Goal: Navigation & Orientation: Find specific page/section

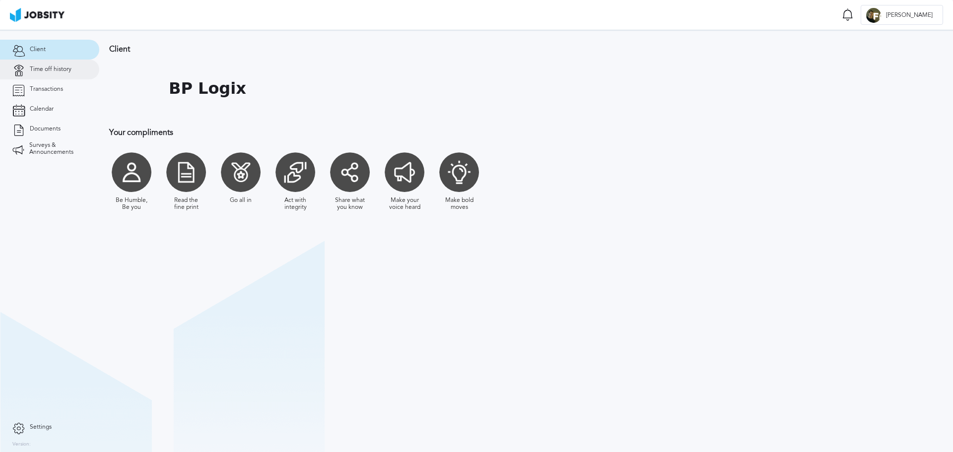
click at [54, 64] on link "Time off history" at bounding box center [49, 70] width 99 height 20
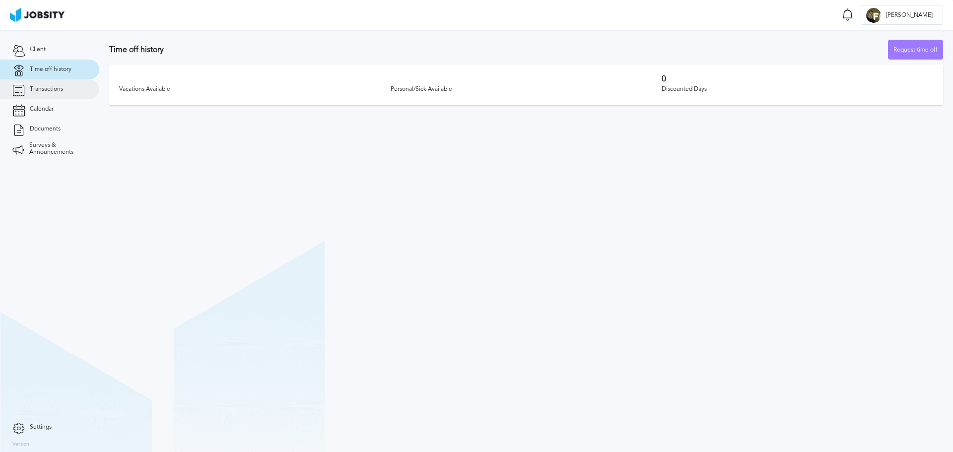
click at [42, 86] on span "Transactions" at bounding box center [46, 89] width 33 height 7
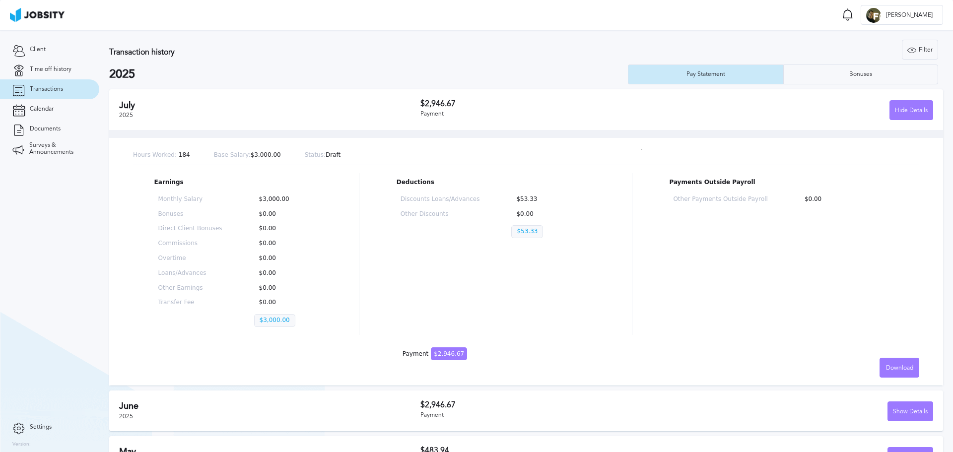
drag, startPoint x: 412, startPoint y: 110, endPoint x: 402, endPoint y: 117, distance: 12.1
click at [413, 110] on h2 "July" at bounding box center [269, 105] width 301 height 10
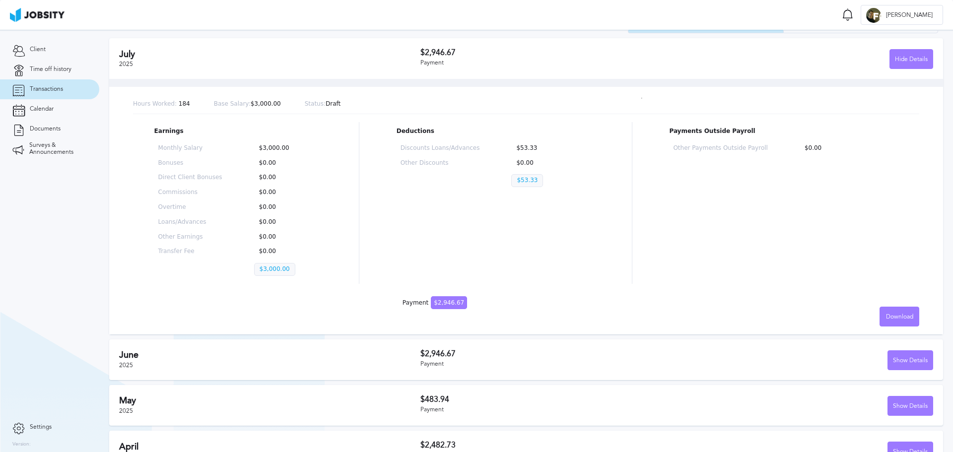
scroll to position [75, 0]
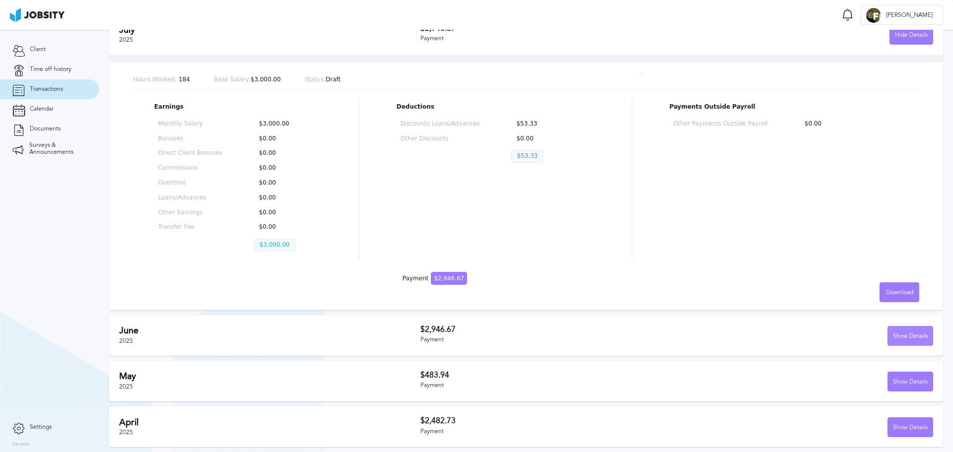
click at [906, 331] on div "Show Details" at bounding box center [910, 337] width 45 height 20
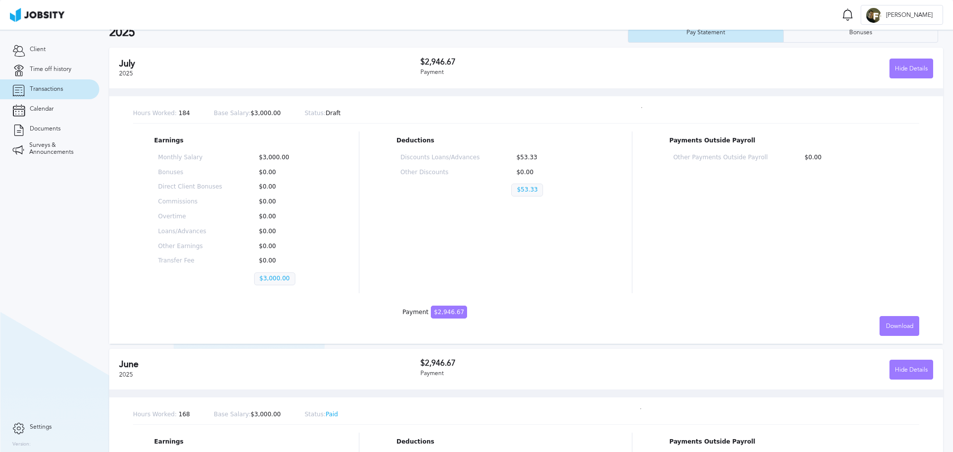
scroll to position [33, 0]
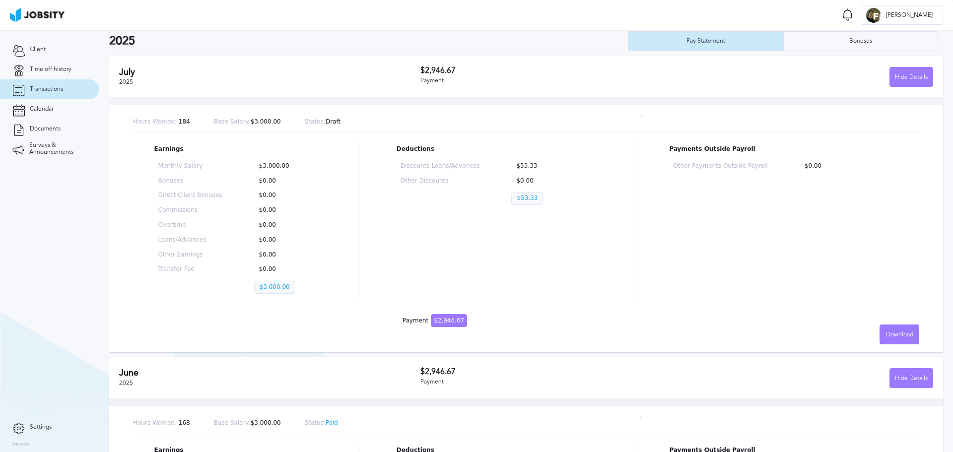
click at [319, 123] on p "Status: Draft" at bounding box center [323, 122] width 36 height 7
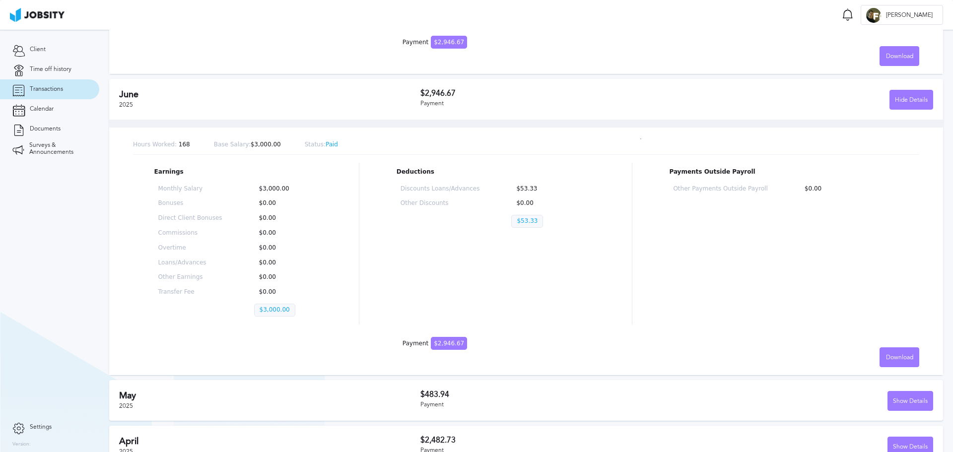
scroll to position [331, 0]
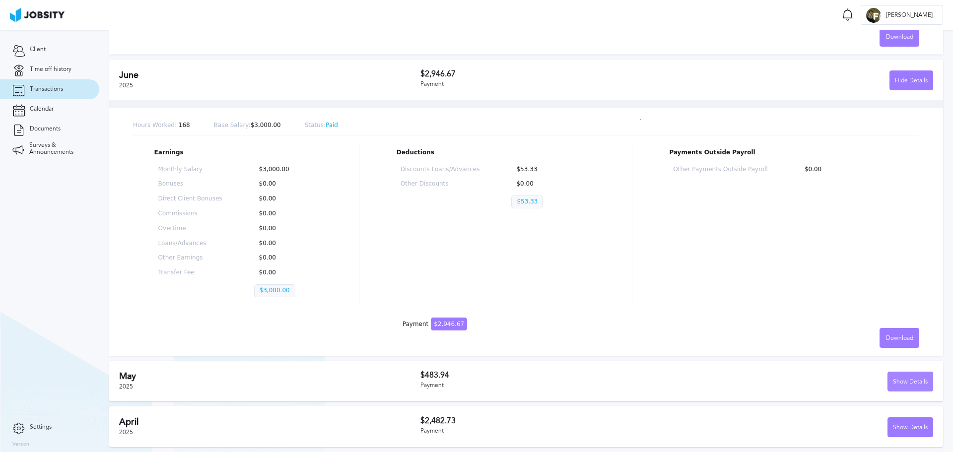
click at [908, 388] on div "Show Details" at bounding box center [910, 382] width 45 height 20
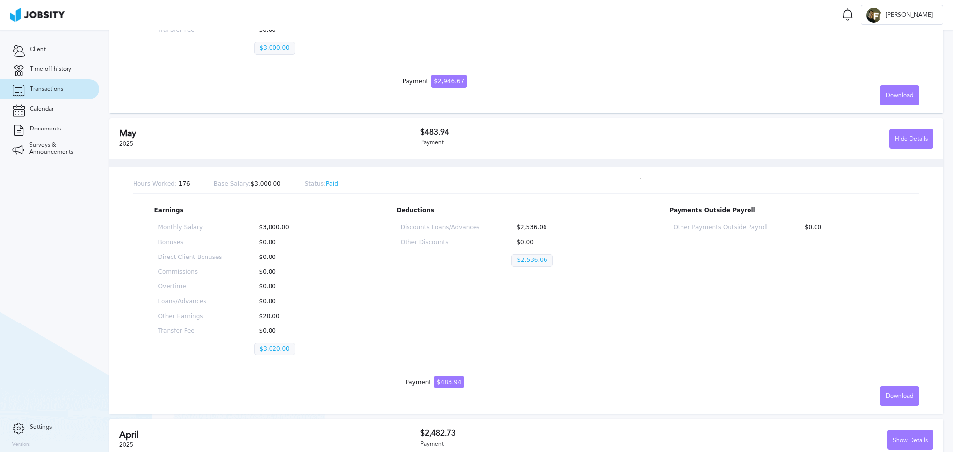
scroll to position [586, 0]
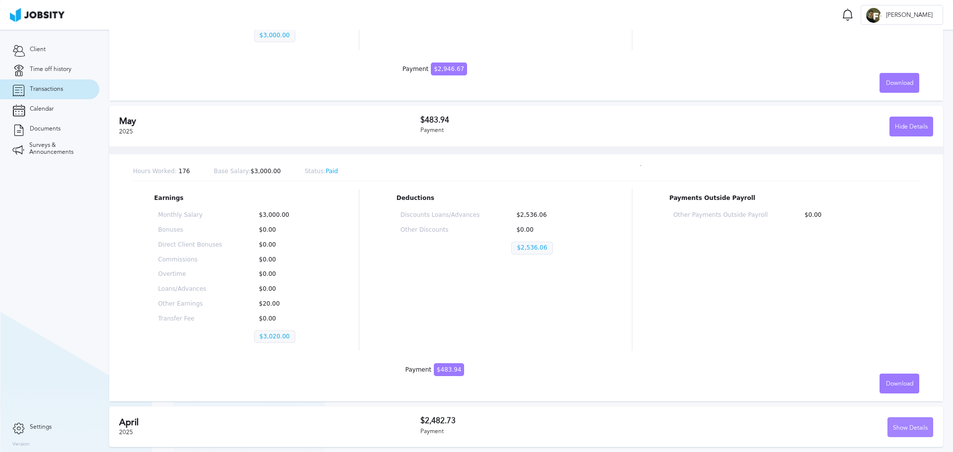
click at [893, 426] on div "Show Details" at bounding box center [910, 428] width 45 height 20
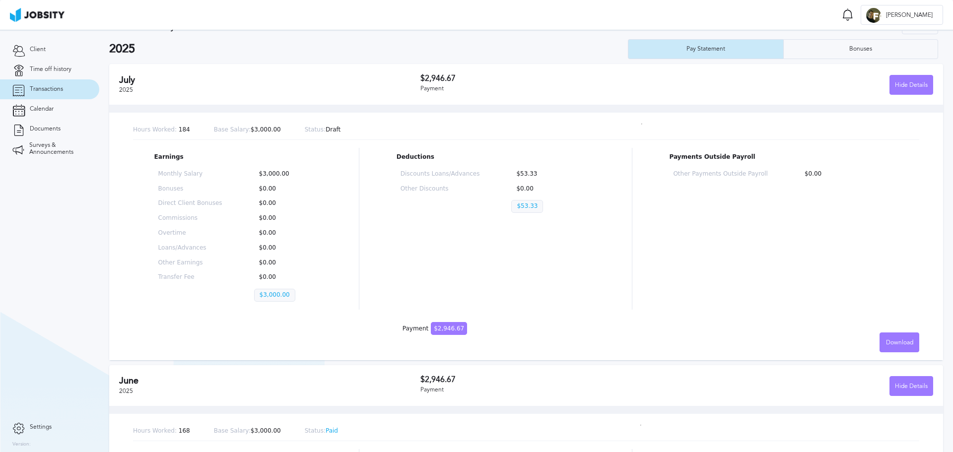
scroll to position [0, 0]
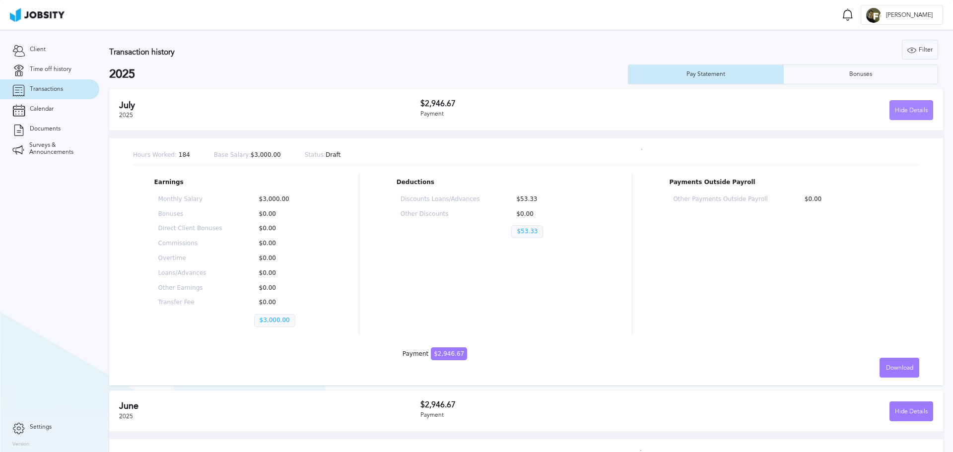
click at [902, 114] on div "Hide Details" at bounding box center [911, 111] width 43 height 20
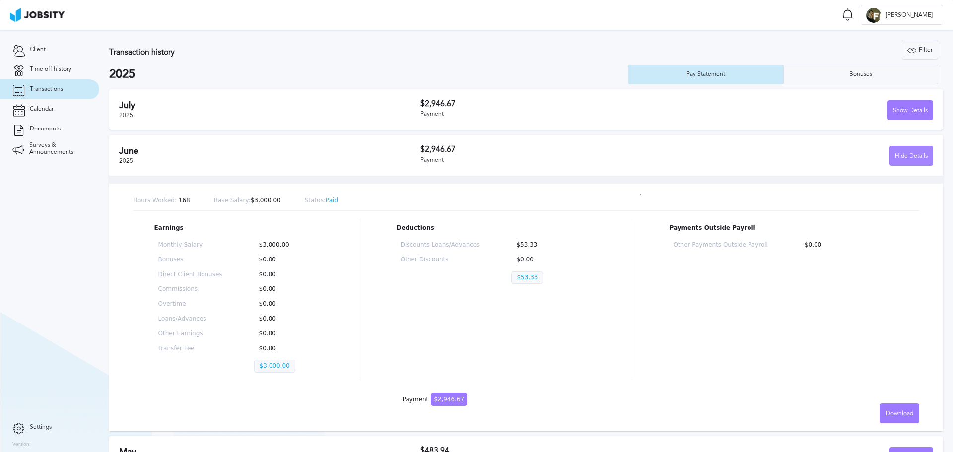
click at [905, 150] on div "Hide Details" at bounding box center [911, 156] width 43 height 20
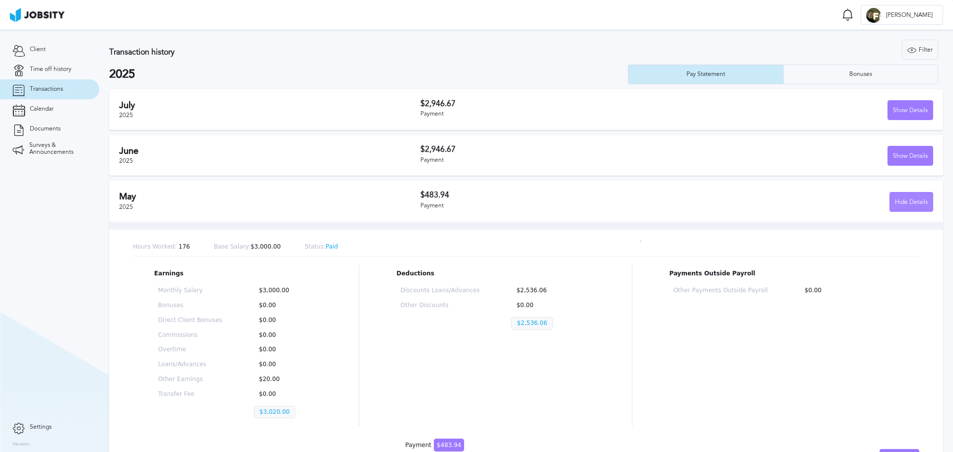
click at [898, 206] on div "Hide Details" at bounding box center [911, 203] width 43 height 20
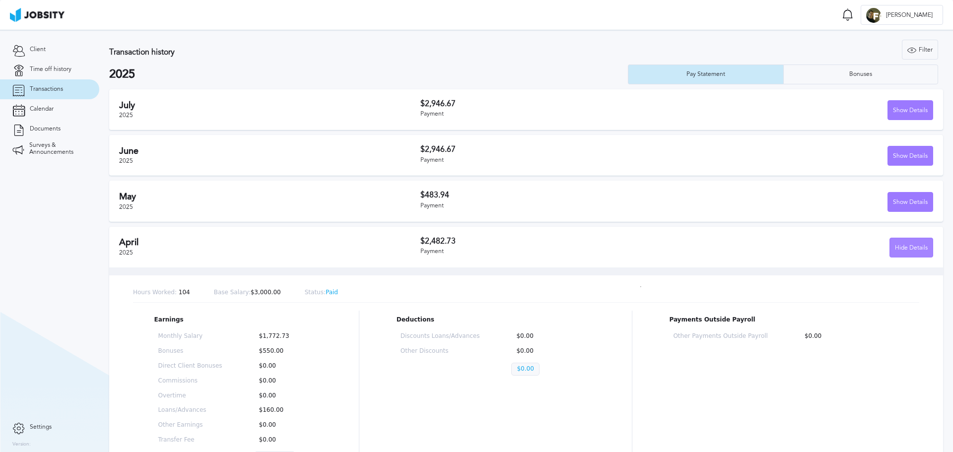
drag, startPoint x: 896, startPoint y: 239, endPoint x: 895, endPoint y: 246, distance: 6.6
click at [896, 241] on div "Hide Details" at bounding box center [911, 248] width 43 height 20
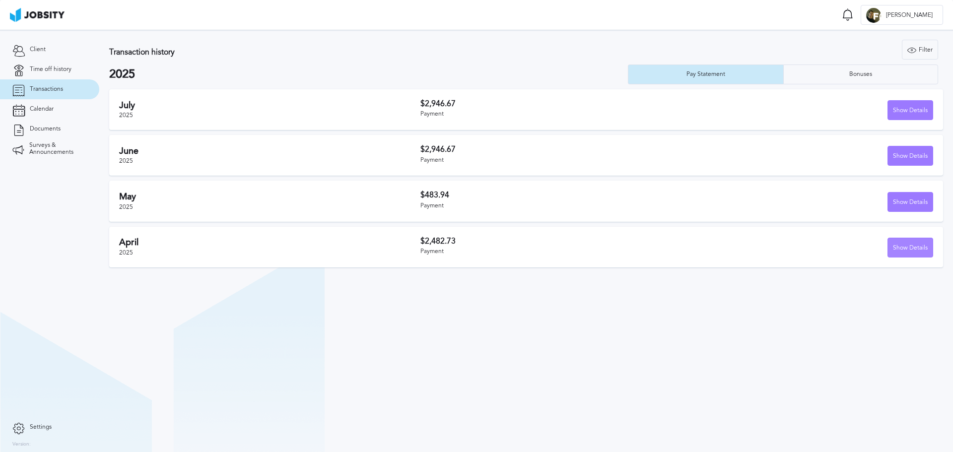
click at [898, 258] on div "Show Details" at bounding box center [910, 248] width 45 height 20
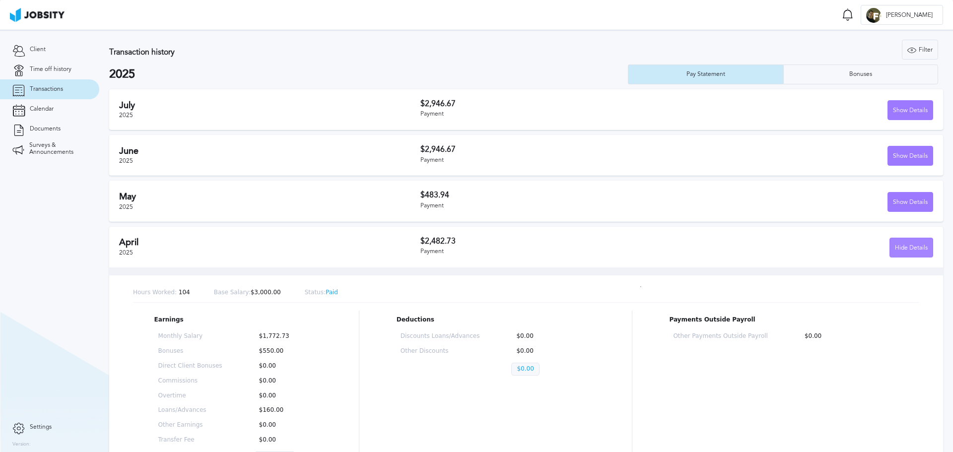
click at [900, 247] on div "Hide Details" at bounding box center [911, 248] width 43 height 20
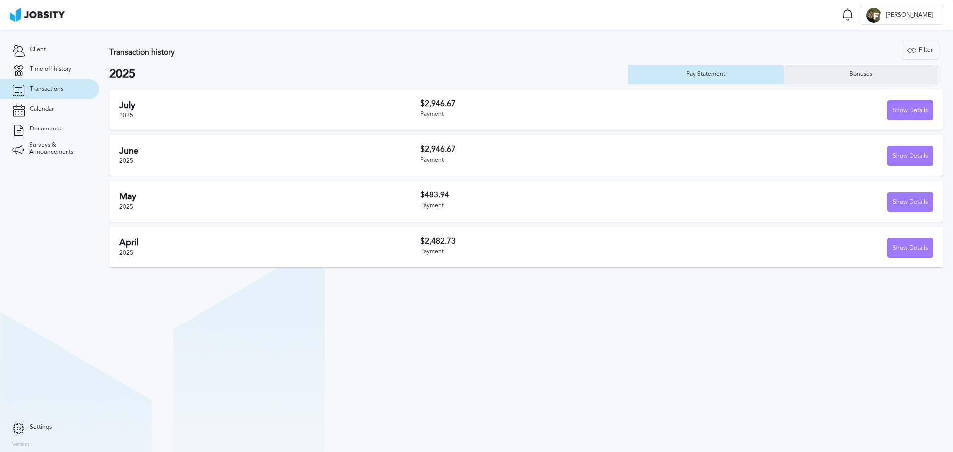
click at [837, 68] on div "Bonuses" at bounding box center [861, 75] width 154 height 20
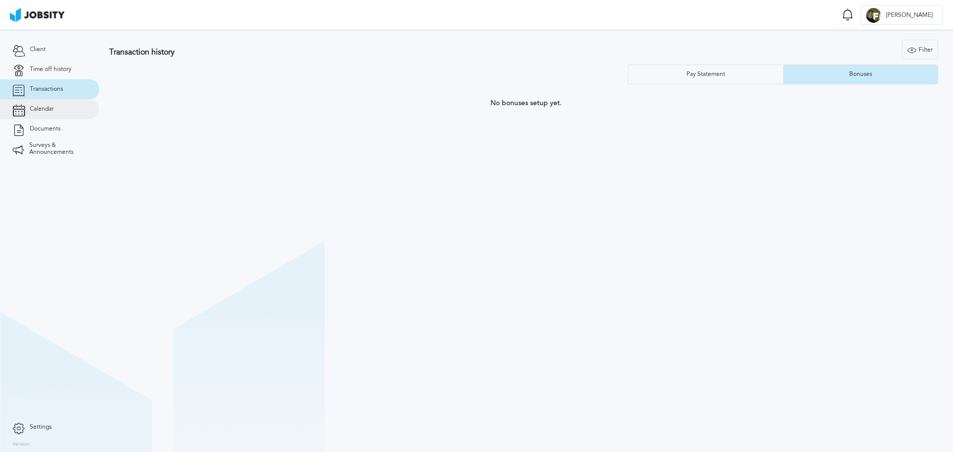
click at [50, 118] on link "Calendar" at bounding box center [49, 109] width 99 height 20
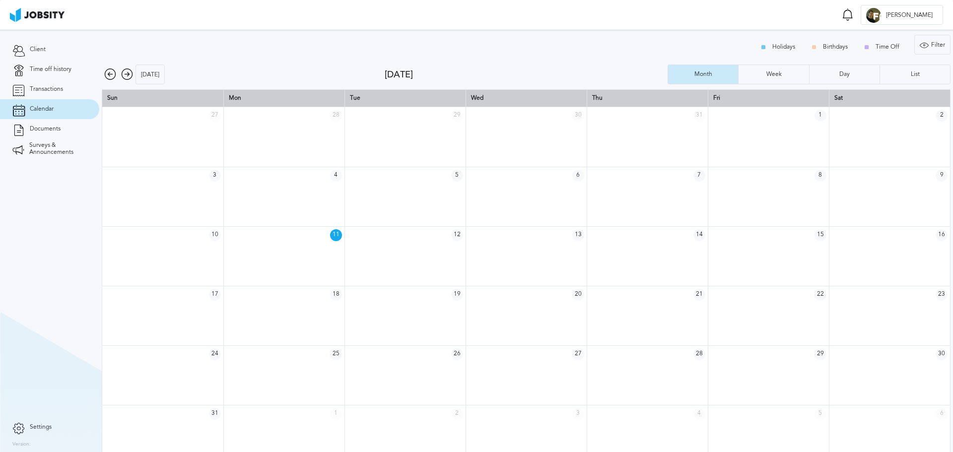
click at [58, 39] on section "Client Time off history Transactions Calendar Documents Surveys & Announcements" at bounding box center [49, 224] width 99 height 388
click at [60, 48] on link "Client" at bounding box center [49, 50] width 99 height 20
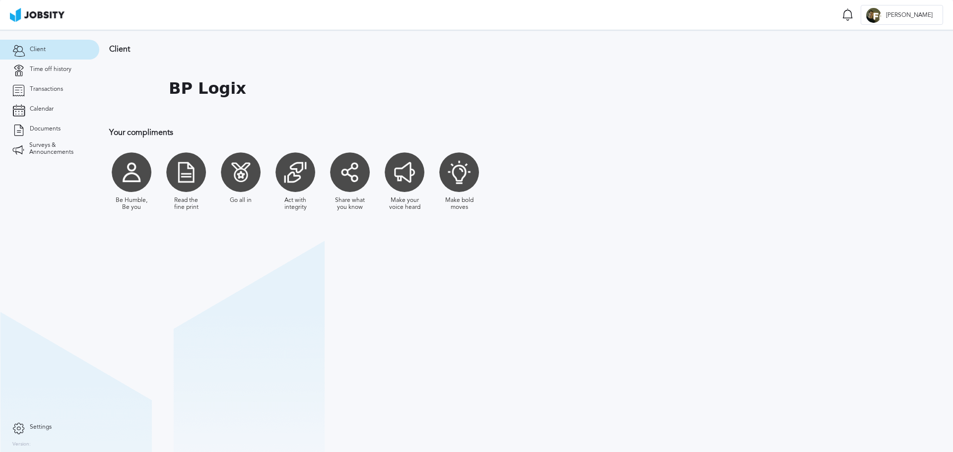
click at [144, 98] on div at bounding box center [134, 89] width 50 height 50
click at [72, 124] on link "Documents" at bounding box center [49, 129] width 99 height 20
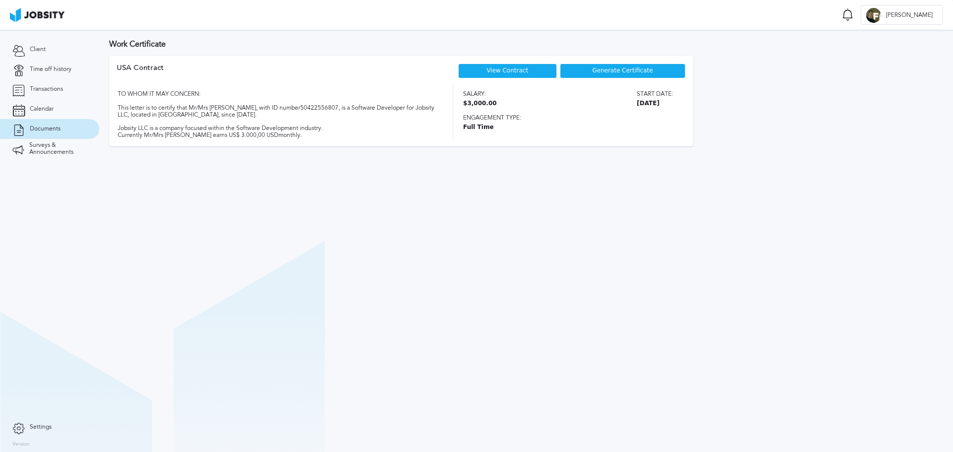
click at [695, 316] on section "Work Certificate USA [DEMOGRAPHIC_DATA] View Contract Generate Certificate TO W…" at bounding box center [526, 241] width 854 height 422
click at [60, 86] on span "Transactions" at bounding box center [46, 89] width 33 height 7
